Goal: Task Accomplishment & Management: Use online tool/utility

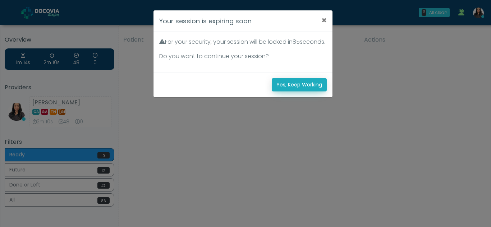
click at [277, 91] on button "Yes, Keep Working" at bounding box center [299, 84] width 55 height 13
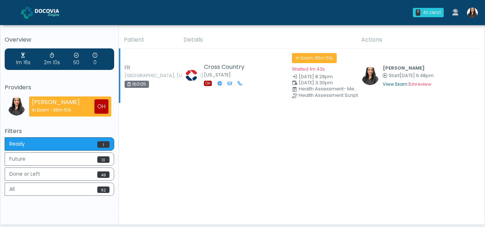
click at [389, 84] on link "View Exam" at bounding box center [395, 84] width 25 height 6
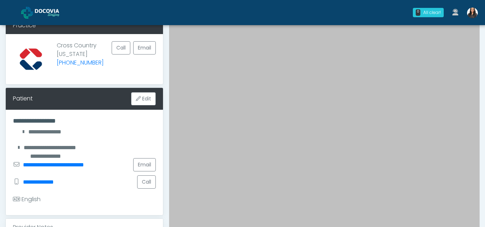
scroll to position [54, 0]
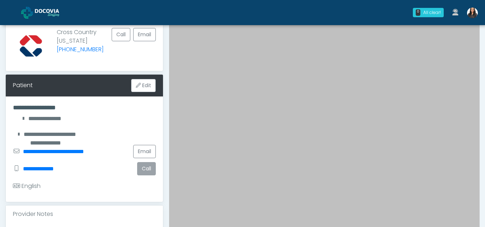
click at [149, 168] on button "Call" at bounding box center [146, 168] width 19 height 13
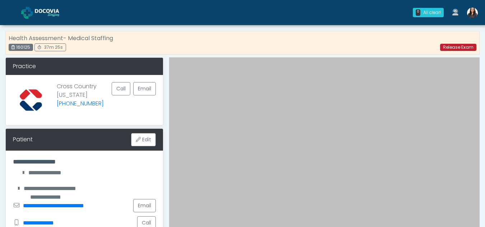
click at [456, 45] on link "Release Exam" at bounding box center [458, 47] width 36 height 7
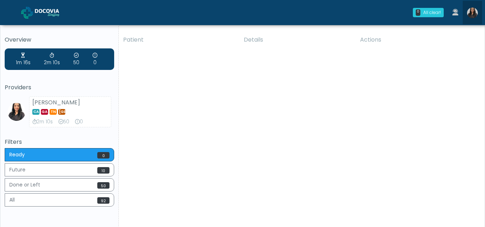
click at [470, 14] on img at bounding box center [472, 13] width 11 height 11
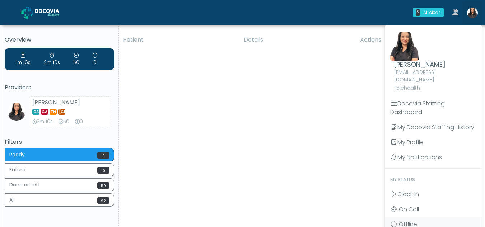
click at [281, 172] on div "Patient Details Actions KBW FL" at bounding box center [299, 133] width 361 height 204
